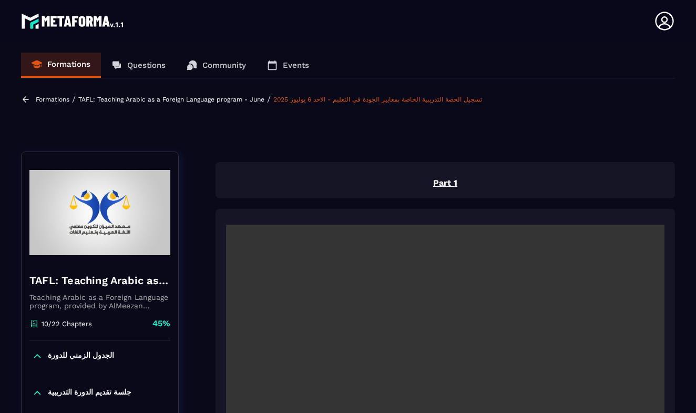
scroll to position [152, 0]
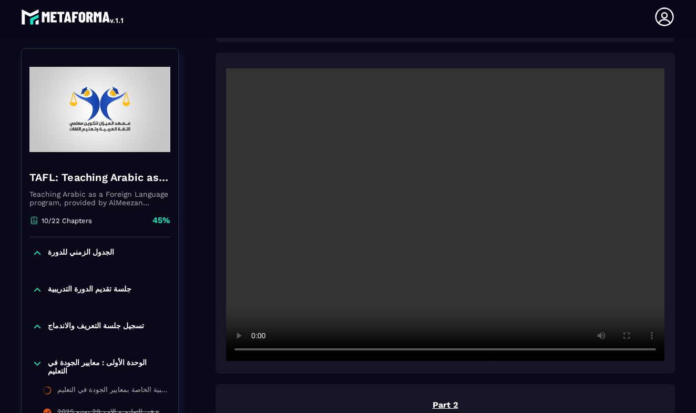
click at [254, 350] on video at bounding box center [445, 214] width 438 height 292
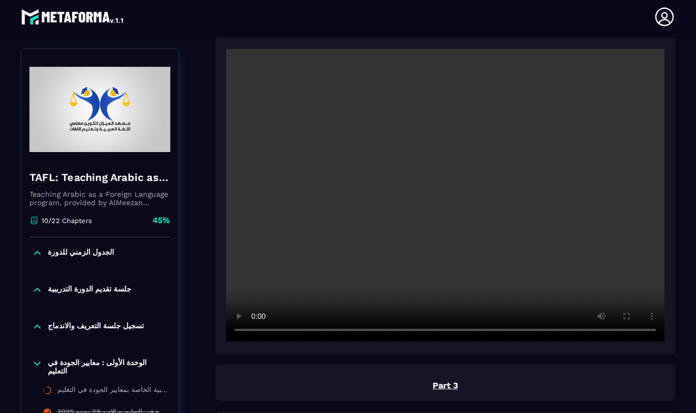
scroll to position [555, 0]
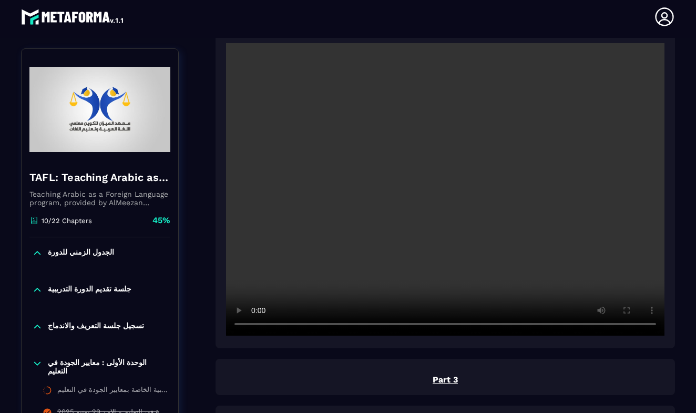
click at [442, 194] on video at bounding box center [445, 189] width 438 height 292
click at [312, 326] on video at bounding box center [445, 189] width 438 height 292
click at [322, 325] on video at bounding box center [445, 189] width 438 height 292
click at [327, 326] on video at bounding box center [445, 189] width 438 height 292
click at [331, 326] on video at bounding box center [445, 189] width 438 height 292
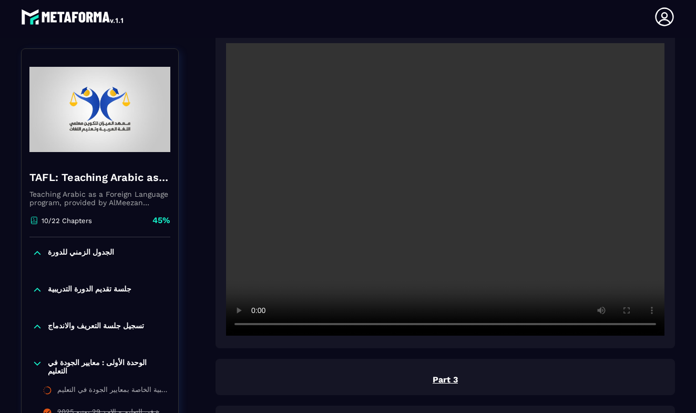
click at [339, 324] on video at bounding box center [445, 189] width 438 height 292
click at [348, 325] on video at bounding box center [445, 189] width 438 height 292
click at [355, 327] on video at bounding box center [445, 189] width 438 height 292
click at [361, 326] on video at bounding box center [445, 189] width 438 height 292
click at [370, 325] on video at bounding box center [445, 189] width 438 height 292
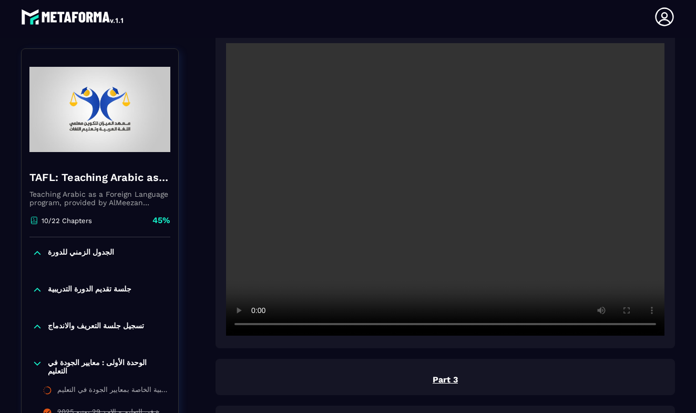
click at [377, 325] on video at bounding box center [445, 189] width 438 height 292
click at [384, 325] on video at bounding box center [445, 189] width 438 height 292
click at [394, 325] on video at bounding box center [445, 189] width 438 height 292
click at [403, 326] on video at bounding box center [445, 189] width 438 height 292
click at [256, 324] on video at bounding box center [445, 189] width 438 height 292
